Goal: Check status: Check status

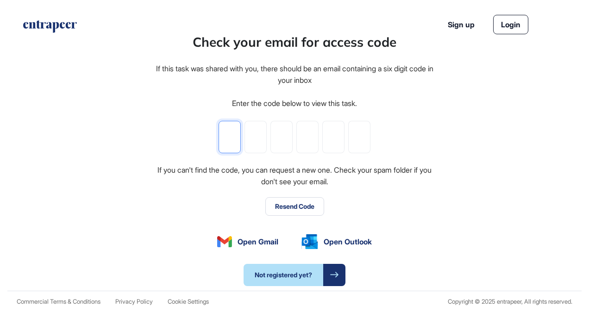
click at [229, 135] on input "tel" at bounding box center [229, 137] width 22 height 32
paste input "*"
type input "*"
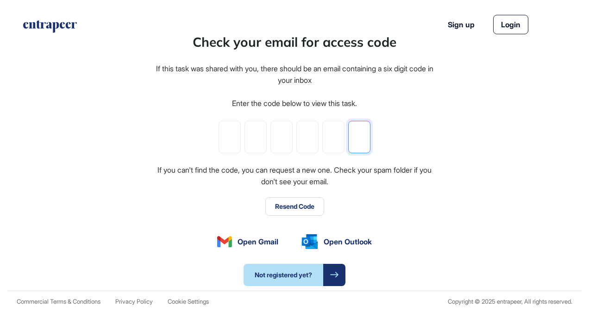
type input "*"
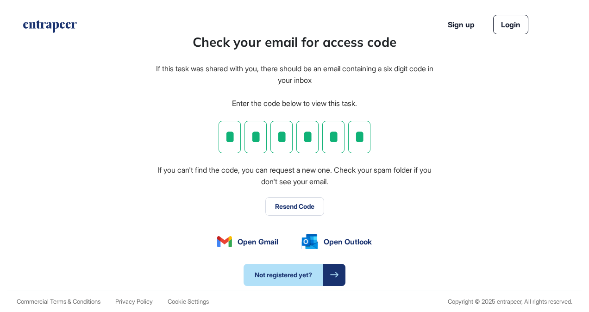
click at [401, 185] on div "If you can't find the code, you can request a new one. Check your spam folder i…" at bounding box center [295, 176] width 280 height 24
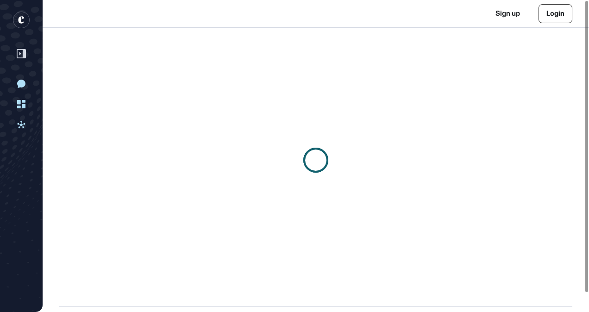
scroll to position [0, 0]
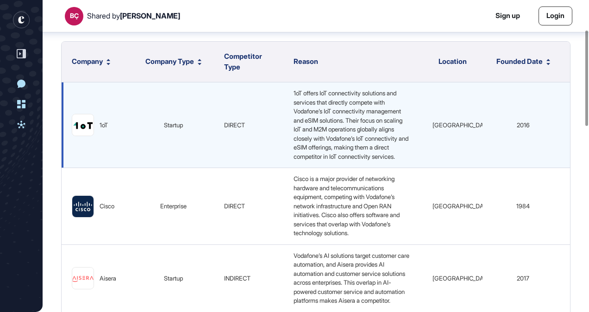
scroll to position [97, 0]
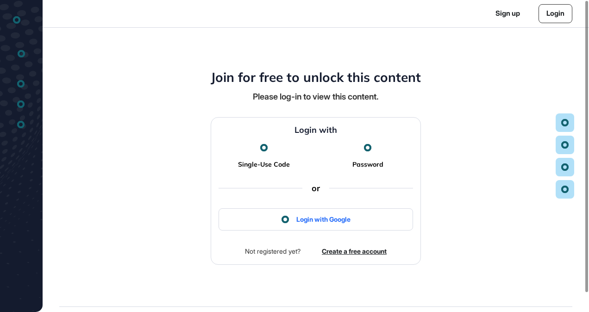
scroll to position [0, 0]
